Goal: Contribute content: Contribute content

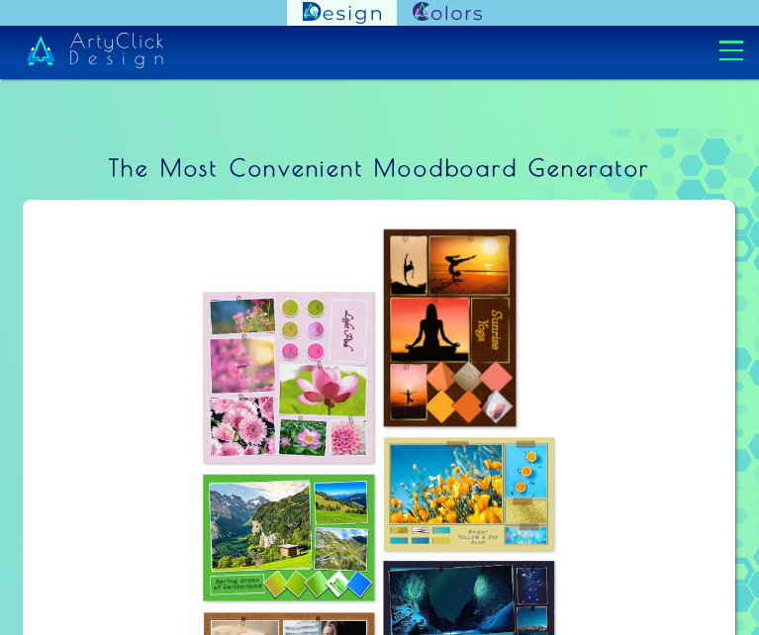
scroll to position [1257, 0]
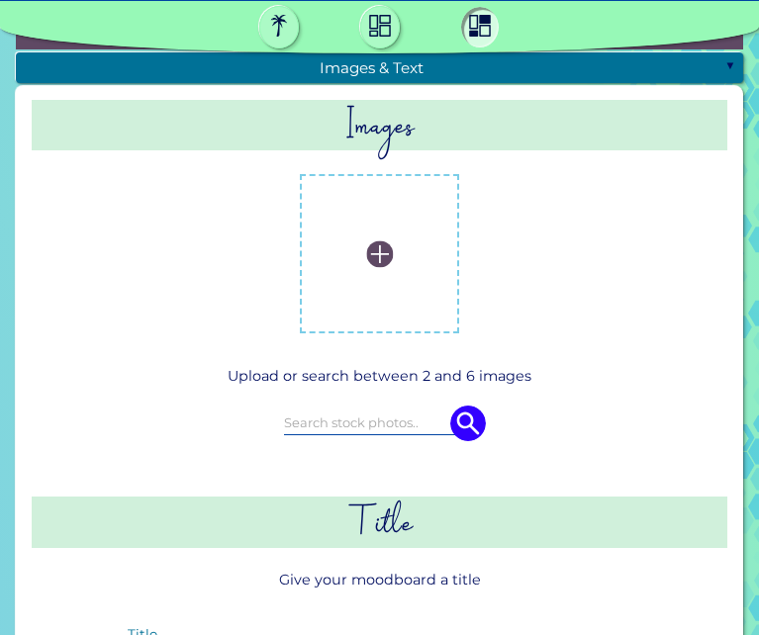
click at [406, 225] on label at bounding box center [379, 253] width 139 height 139
click at [0, 0] on input "file" at bounding box center [0, 0] width 0 height 0
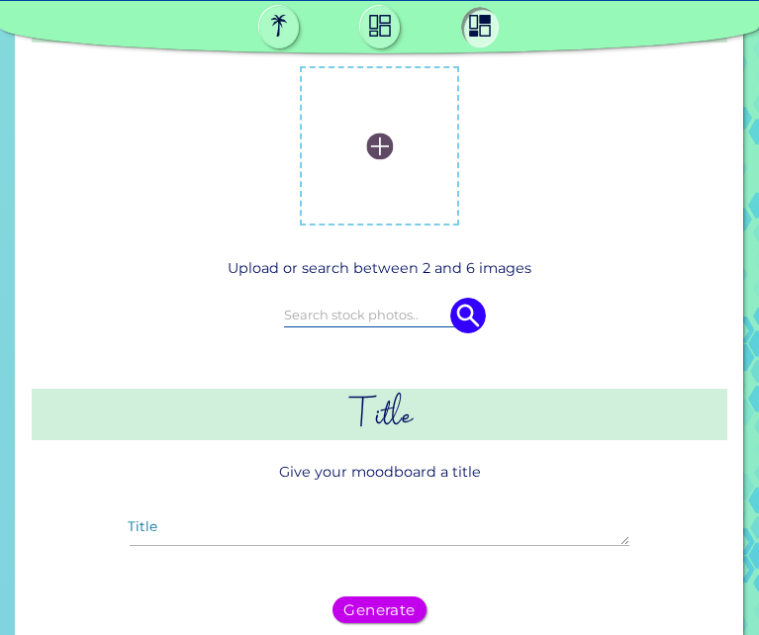
scroll to position [1489, 0]
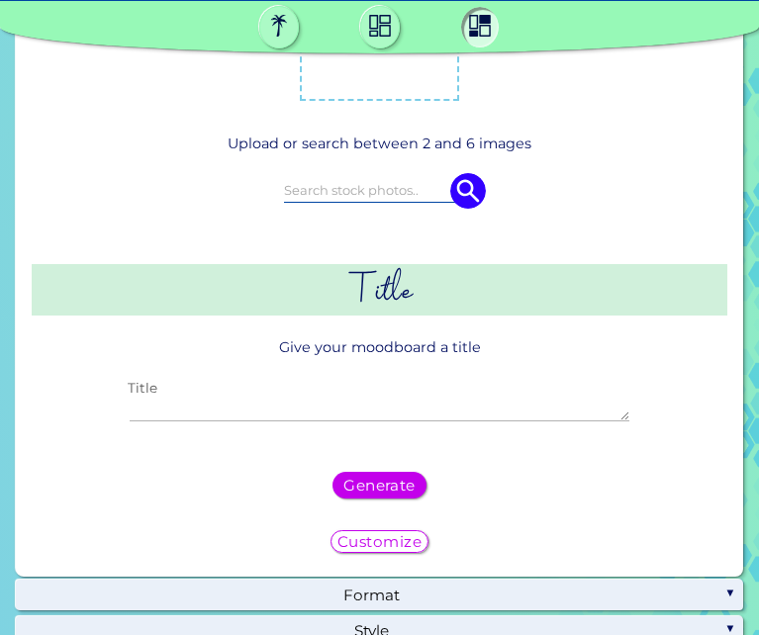
click at [239, 401] on textarea "Title" at bounding box center [379, 410] width 499 height 24
paste textarea "Response to Popstore Assignment This response is s"
type textarea "Response to Popstore Assignment This response is s"
click at [388, 534] on h5 "Customize" at bounding box center [379, 541] width 84 height 15
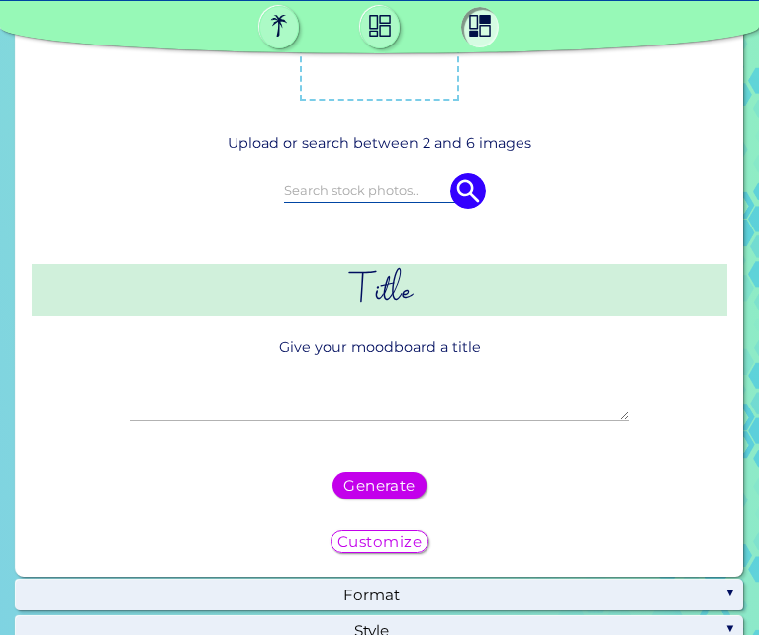
scroll to position [1292, 0]
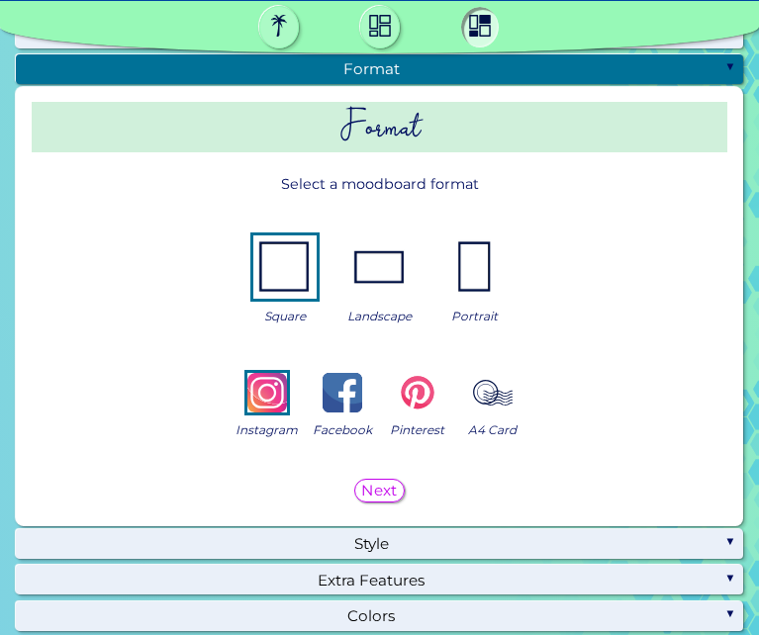
click at [381, 252] on img at bounding box center [379, 266] width 63 height 63
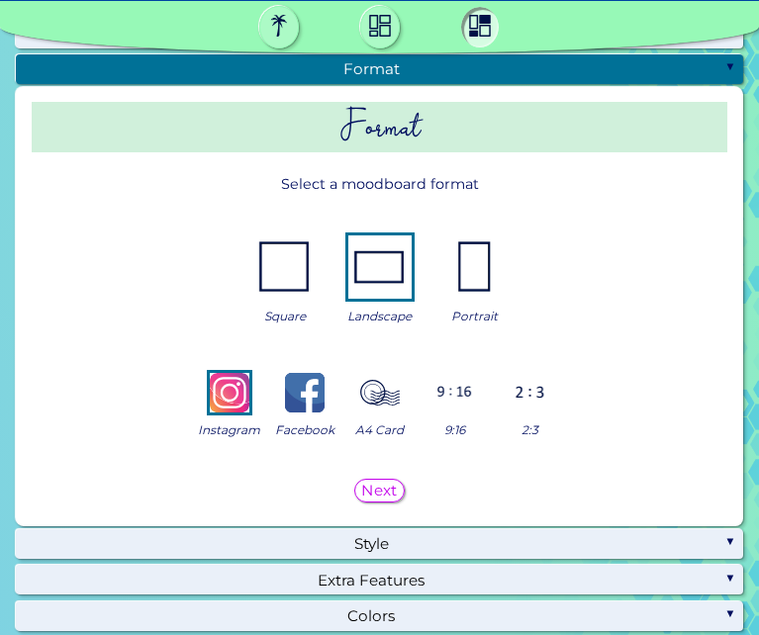
scroll to position [1691, 0]
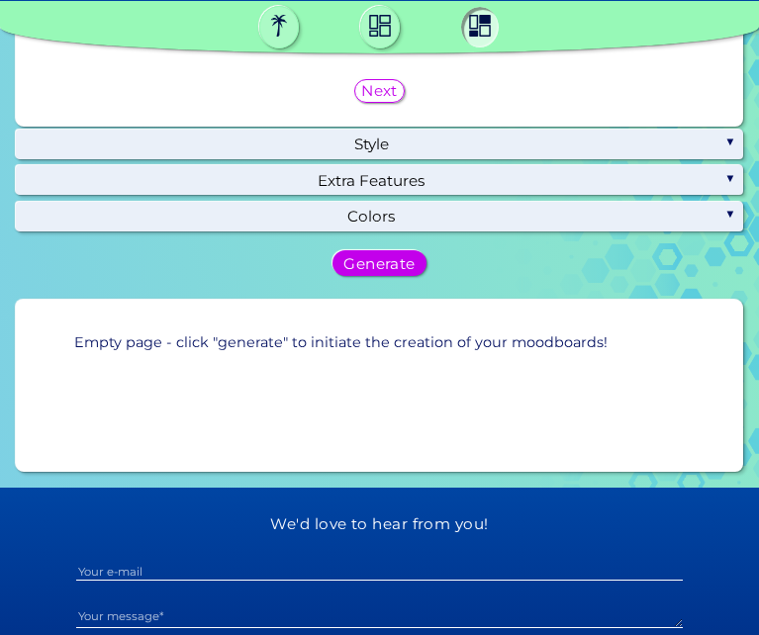
click at [379, 341] on p "Empty page - click "generate" to initiate the creation of your moodboards!" at bounding box center [340, 342] width 533 height 23
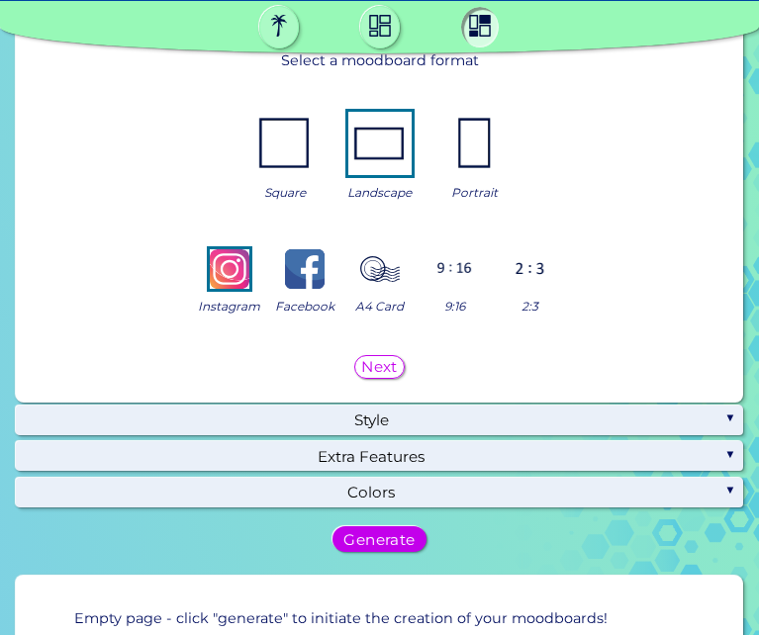
scroll to position [1044, 0]
